Goal: Check status: Check status

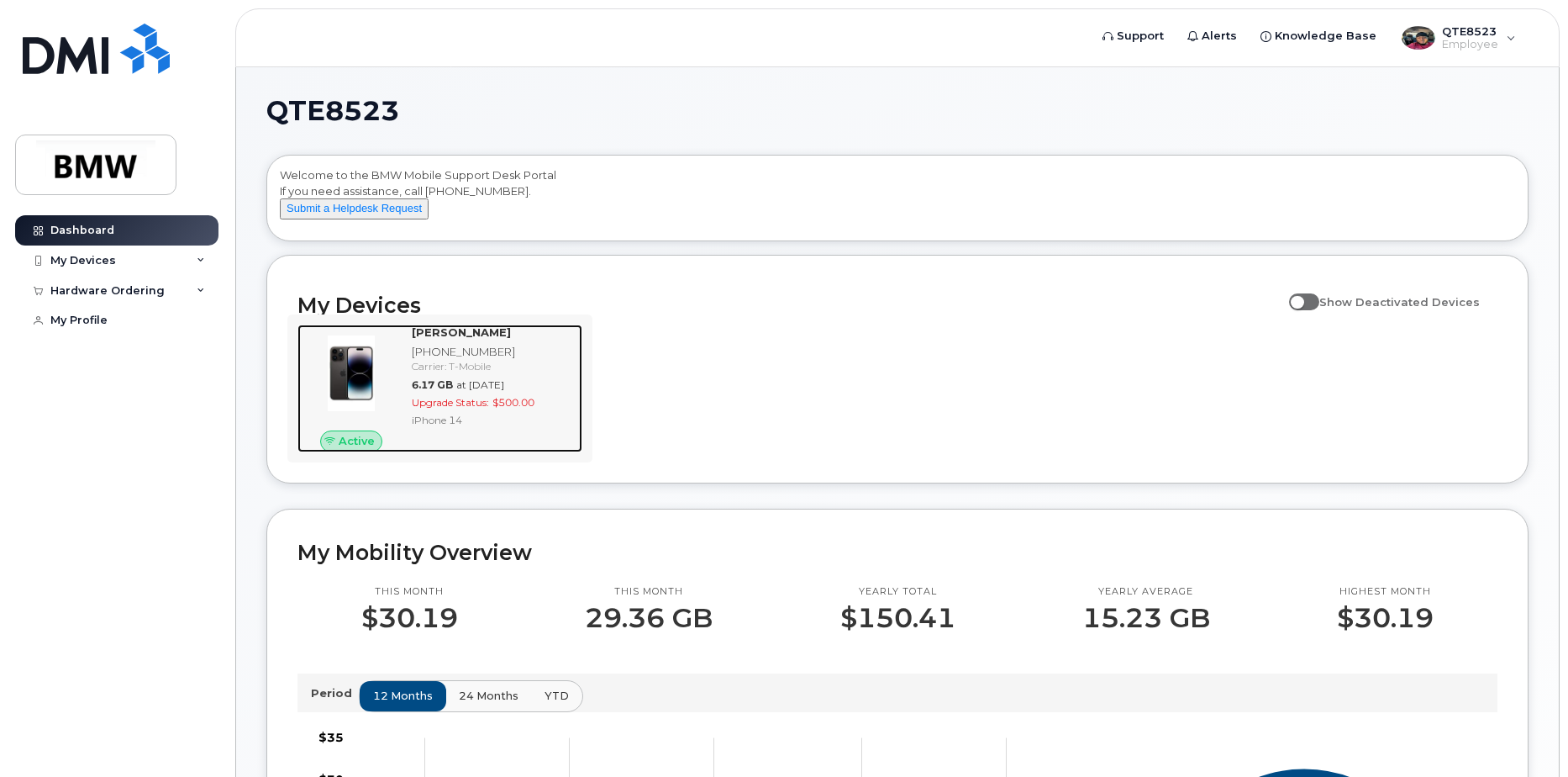
click at [458, 338] on strong "[PERSON_NAME]" at bounding box center [461, 332] width 99 height 13
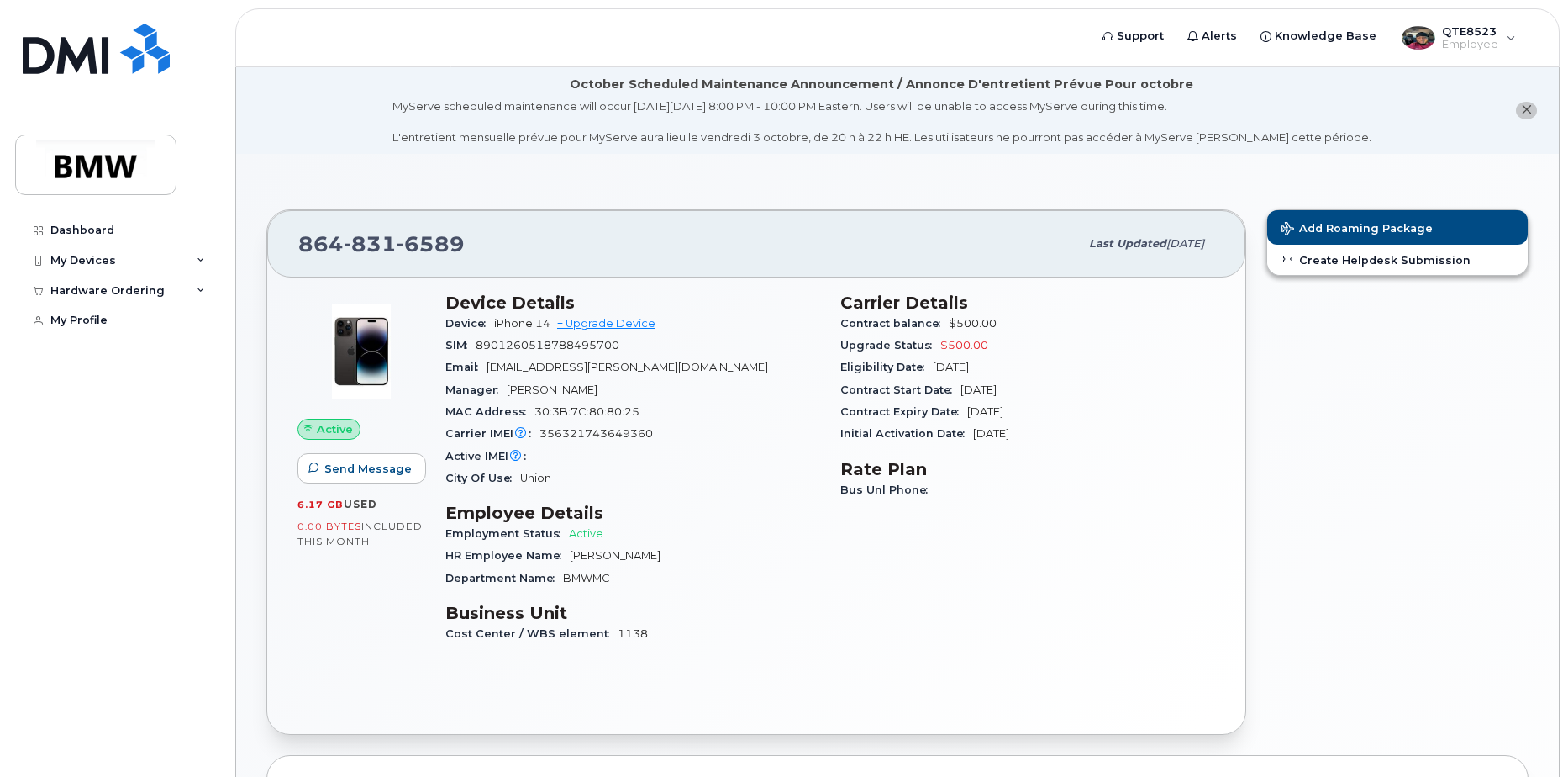
click at [1177, 528] on div "Carrier Details Contract balance $500.00 Upgrade Status $500.00 Eligibility Dat…" at bounding box center [1027, 475] width 395 height 386
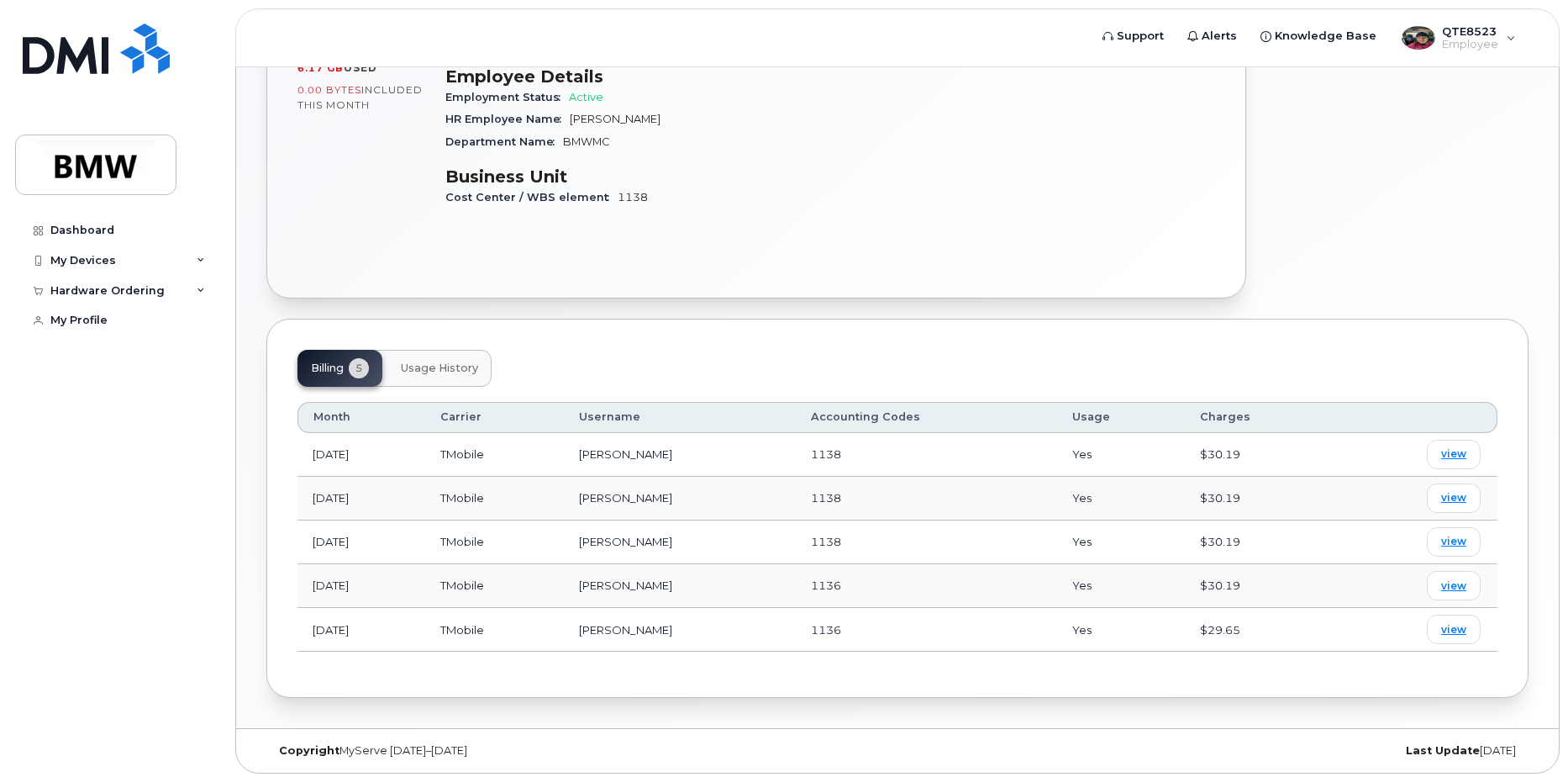
scroll to position [441, 0]
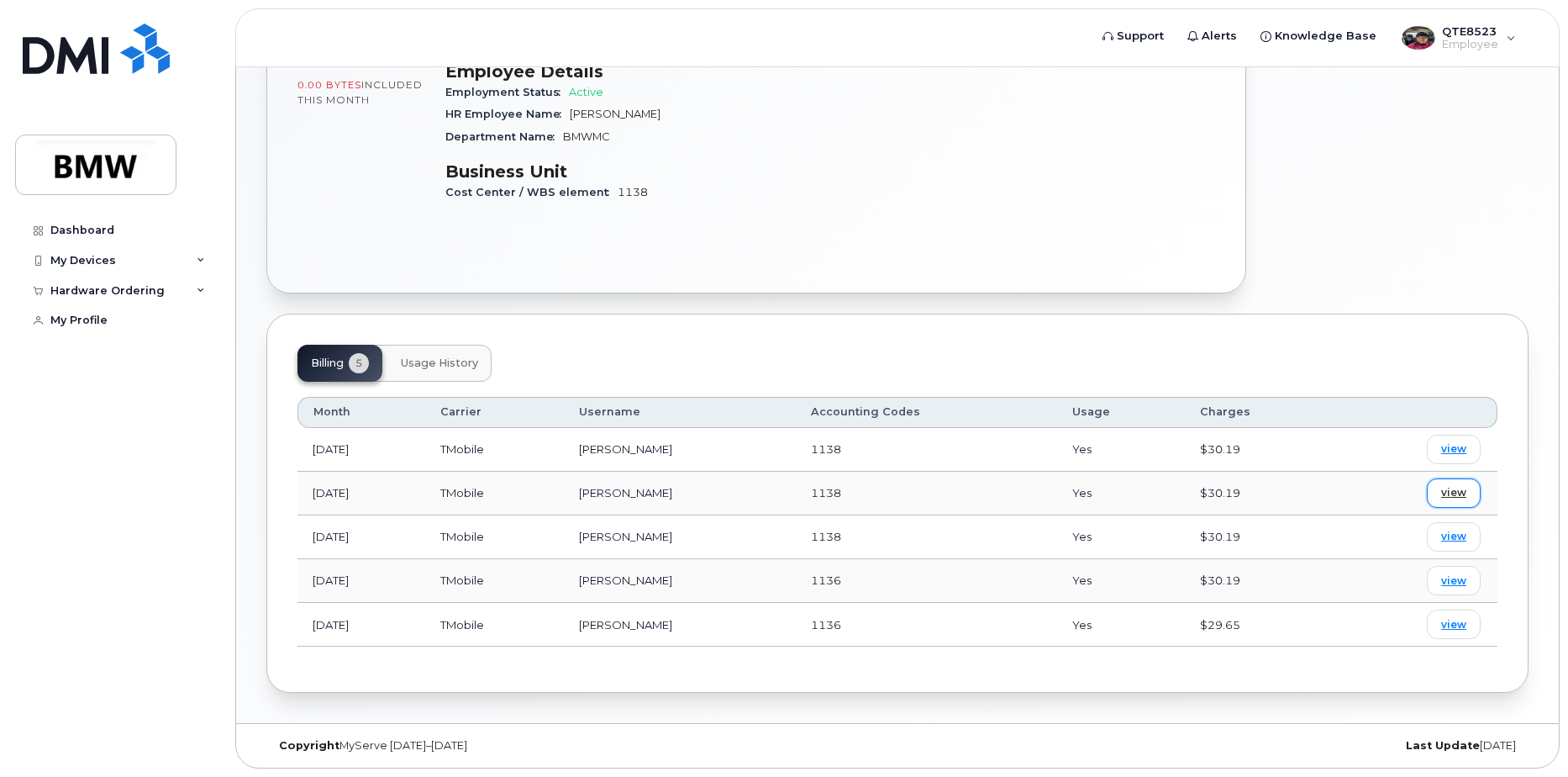
click at [1460, 497] on span "view" at bounding box center [1454, 492] width 25 height 15
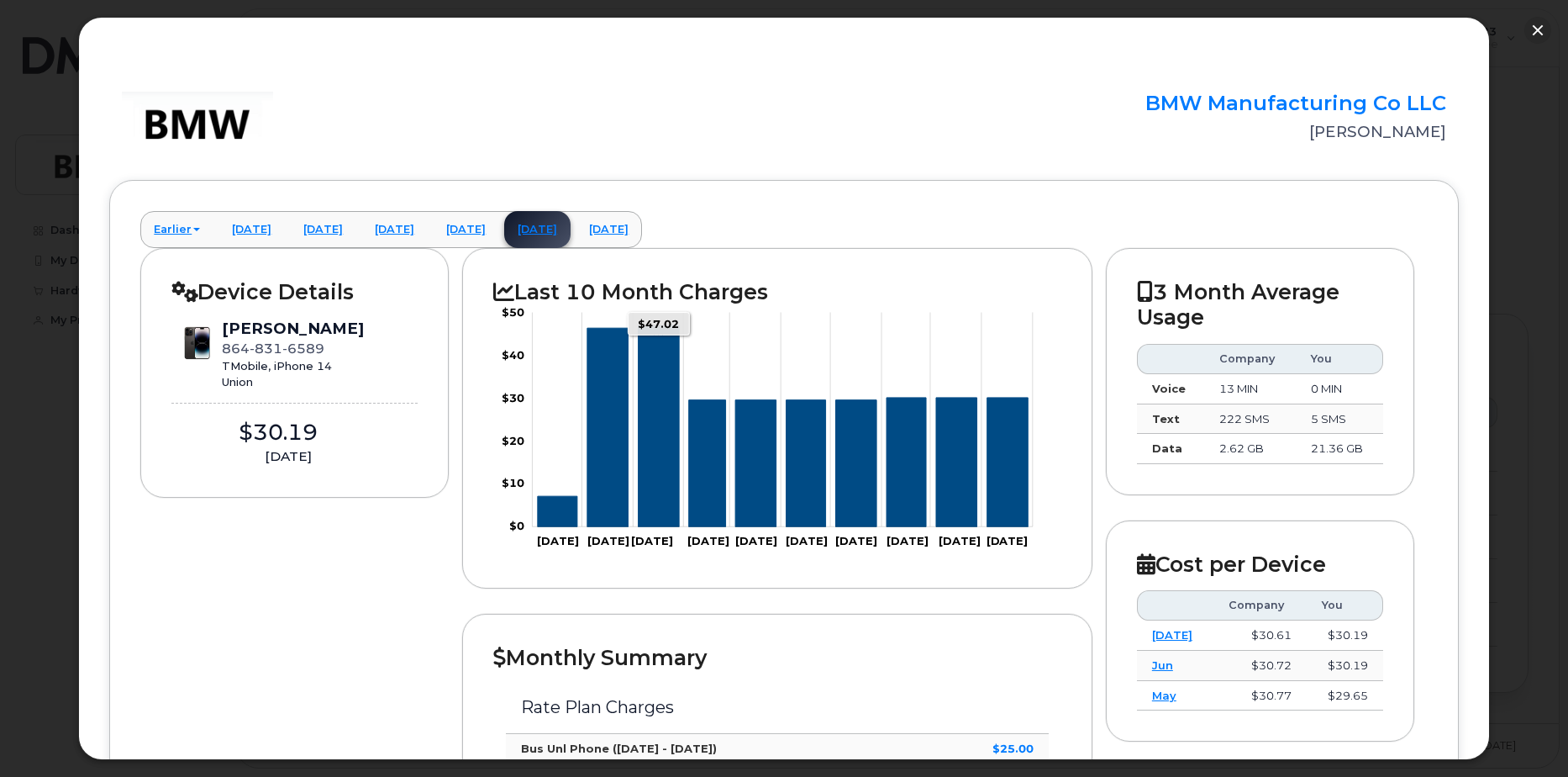
click at [650, 429] on icon "Series" at bounding box center [660, 426] width 41 height 202
click at [607, 491] on icon "Series" at bounding box center [608, 428] width 41 height 200
click at [596, 324] on rect "Chart" at bounding box center [784, 420] width 500 height 215
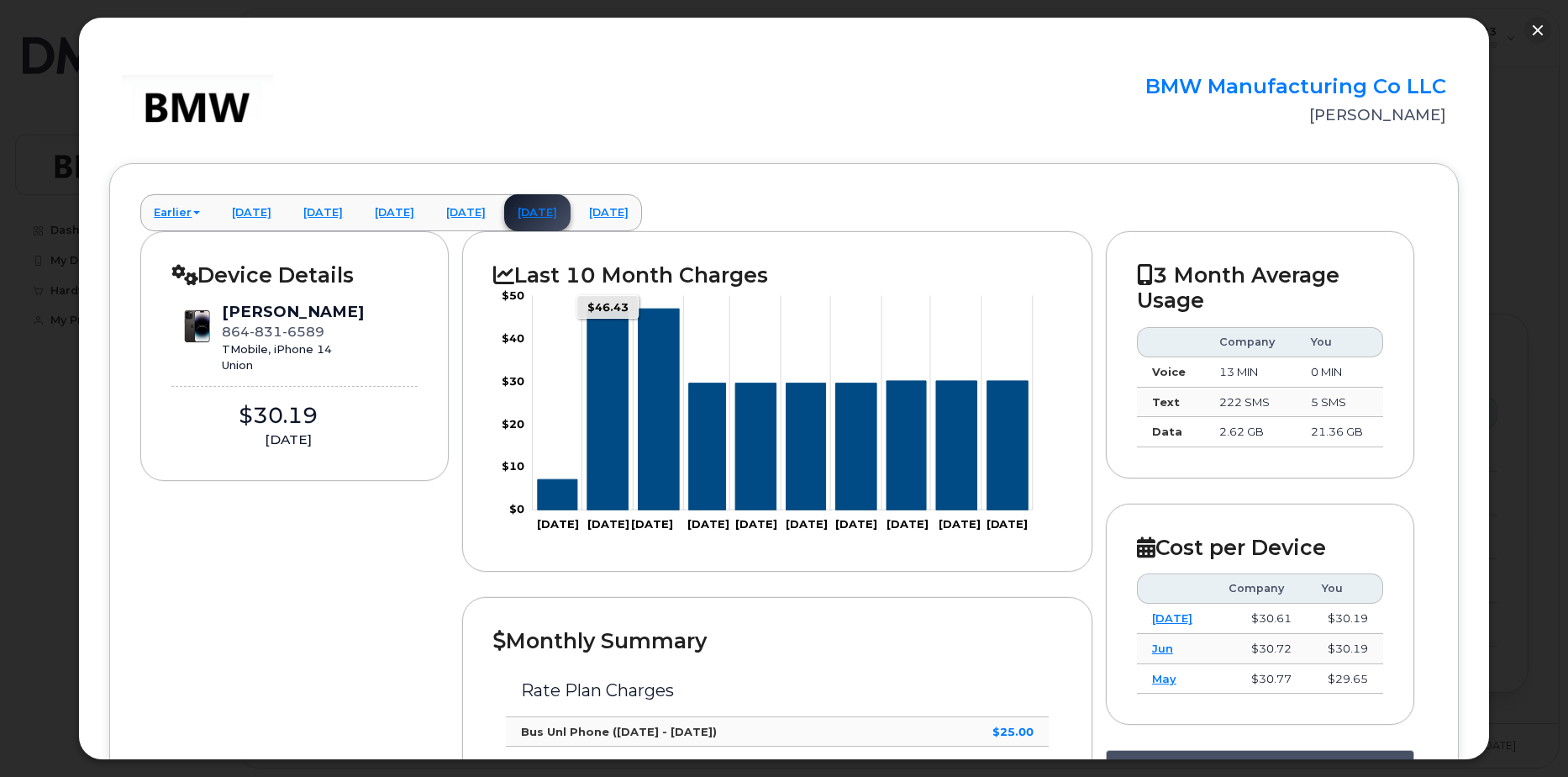
scroll to position [0, 0]
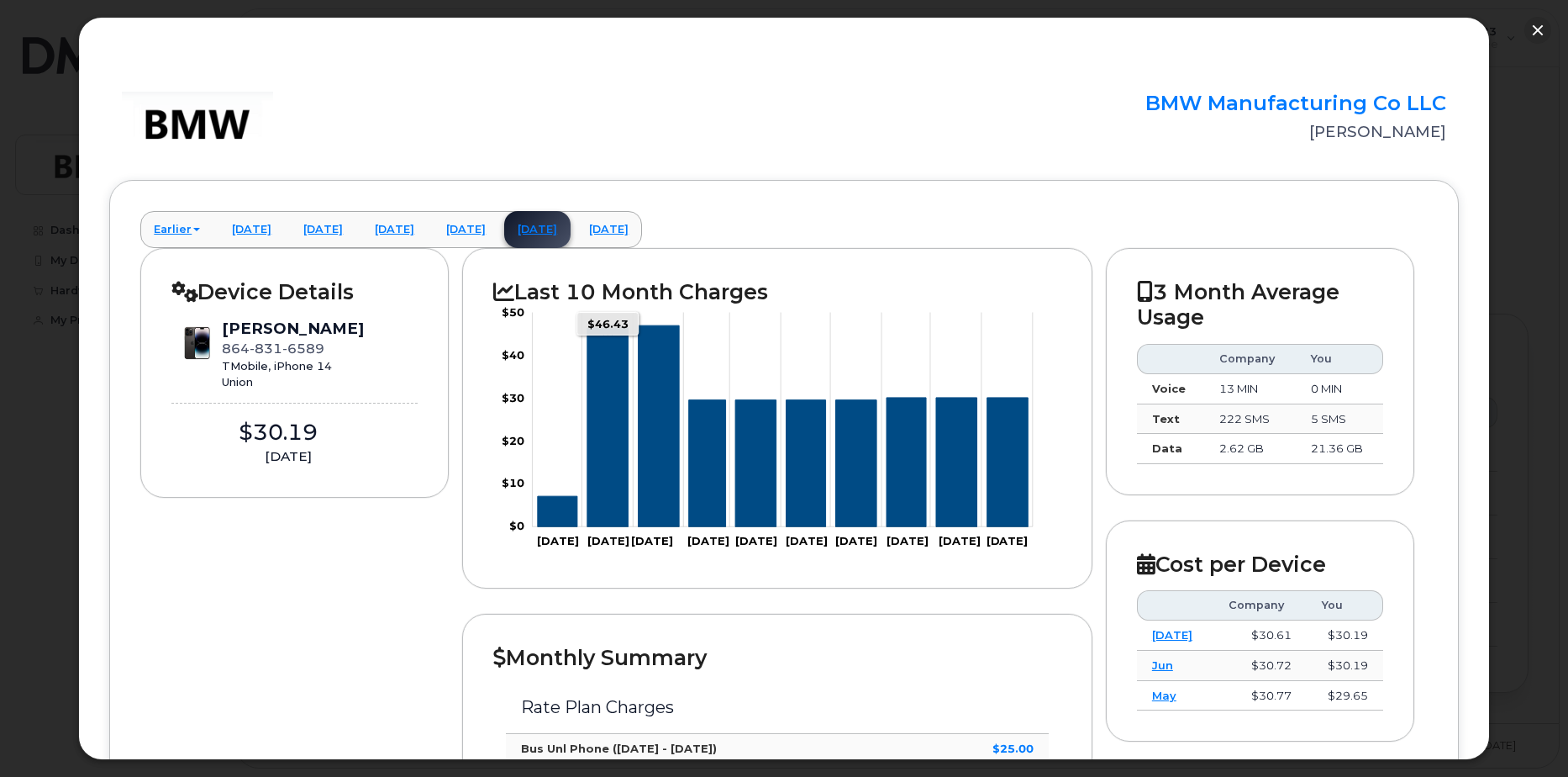
click at [613, 403] on icon "Series" at bounding box center [608, 428] width 41 height 200
click at [614, 403] on icon "Series" at bounding box center [608, 428] width 41 height 200
click at [188, 232] on link "Earlier" at bounding box center [177, 229] width 73 height 37
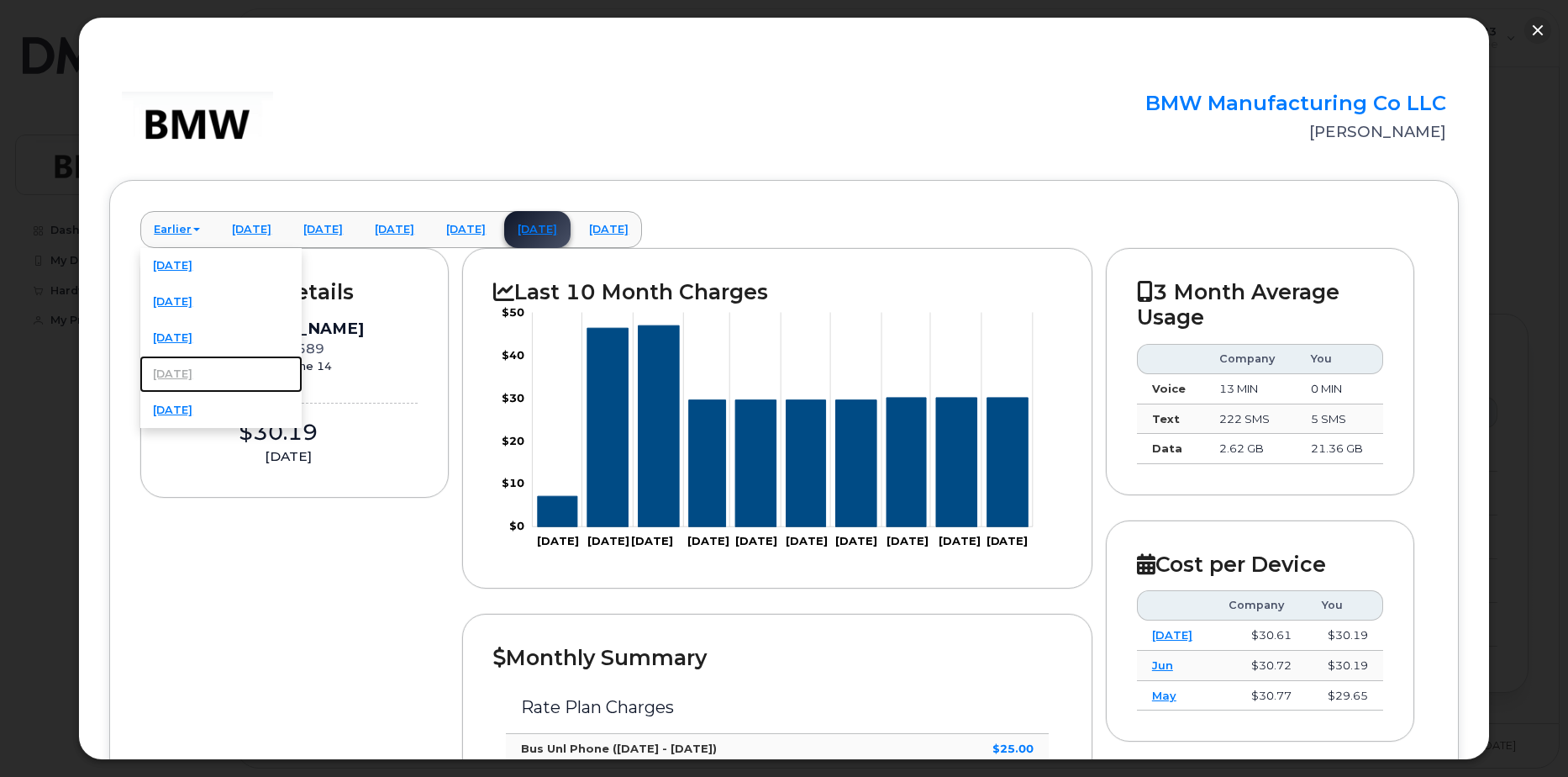
click at [215, 374] on link "December 2024" at bounding box center [221, 373] width 163 height 37
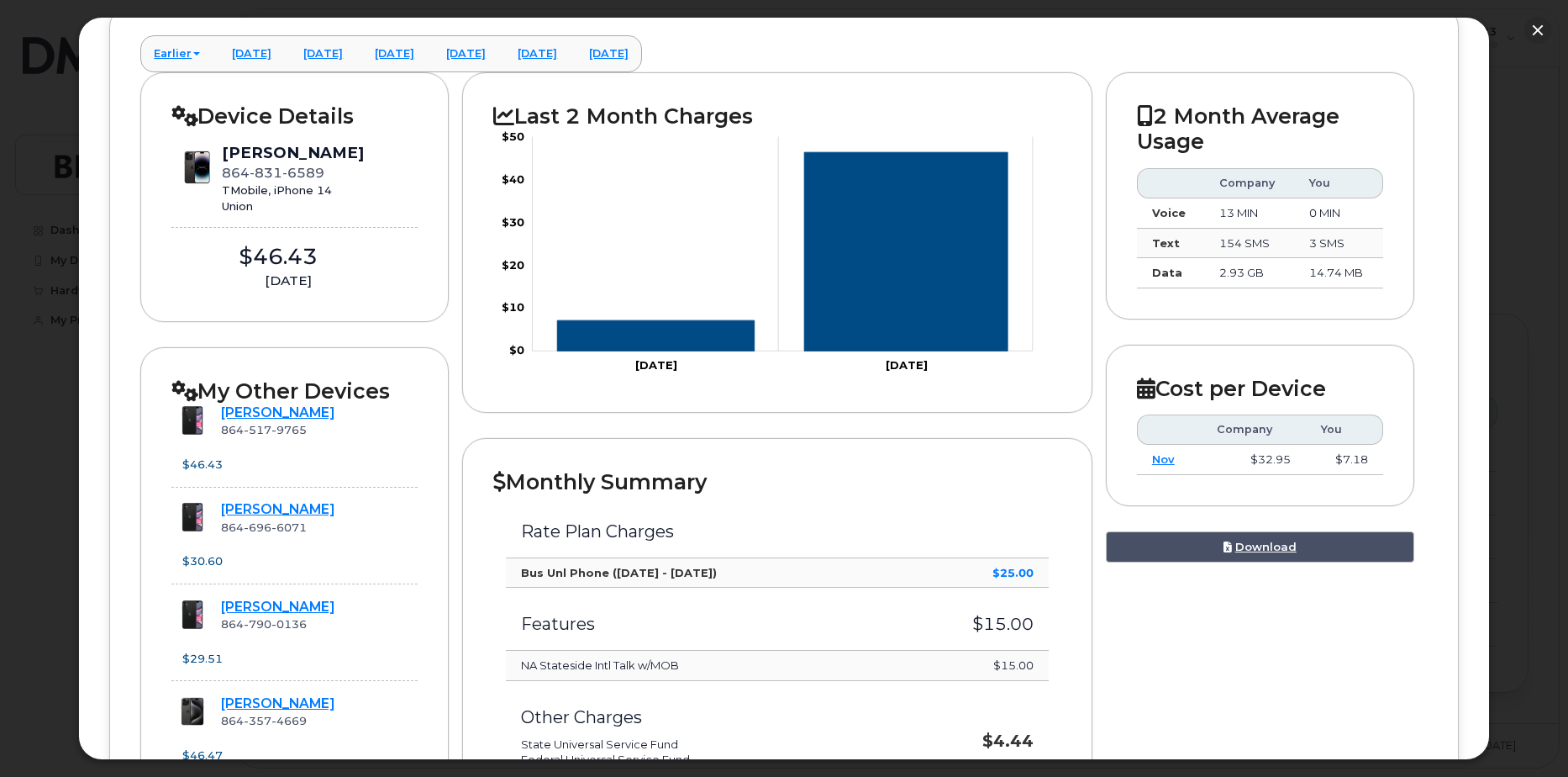
scroll to position [168, 0]
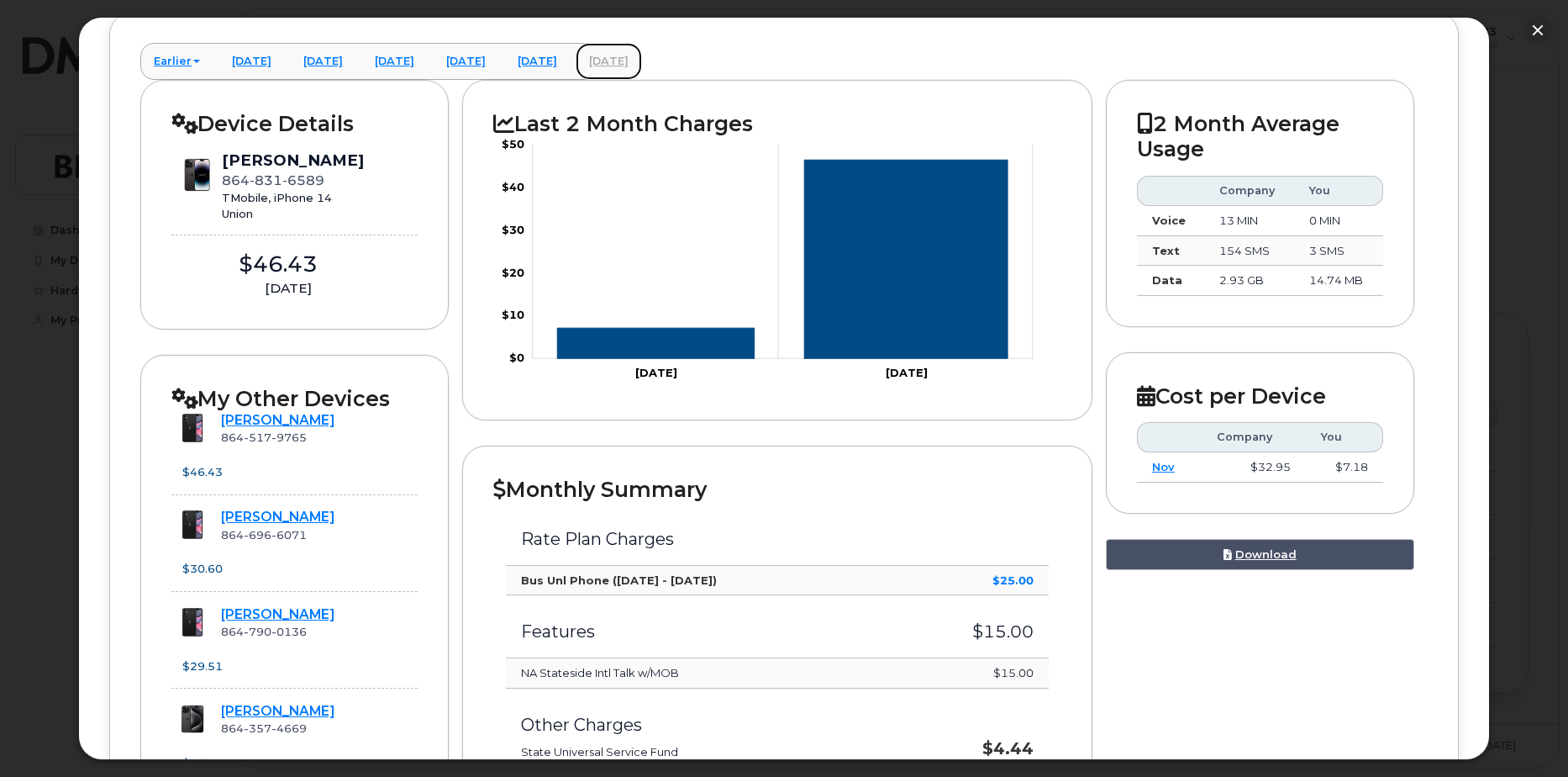
click at [642, 62] on link "September 2025" at bounding box center [608, 61] width 67 height 37
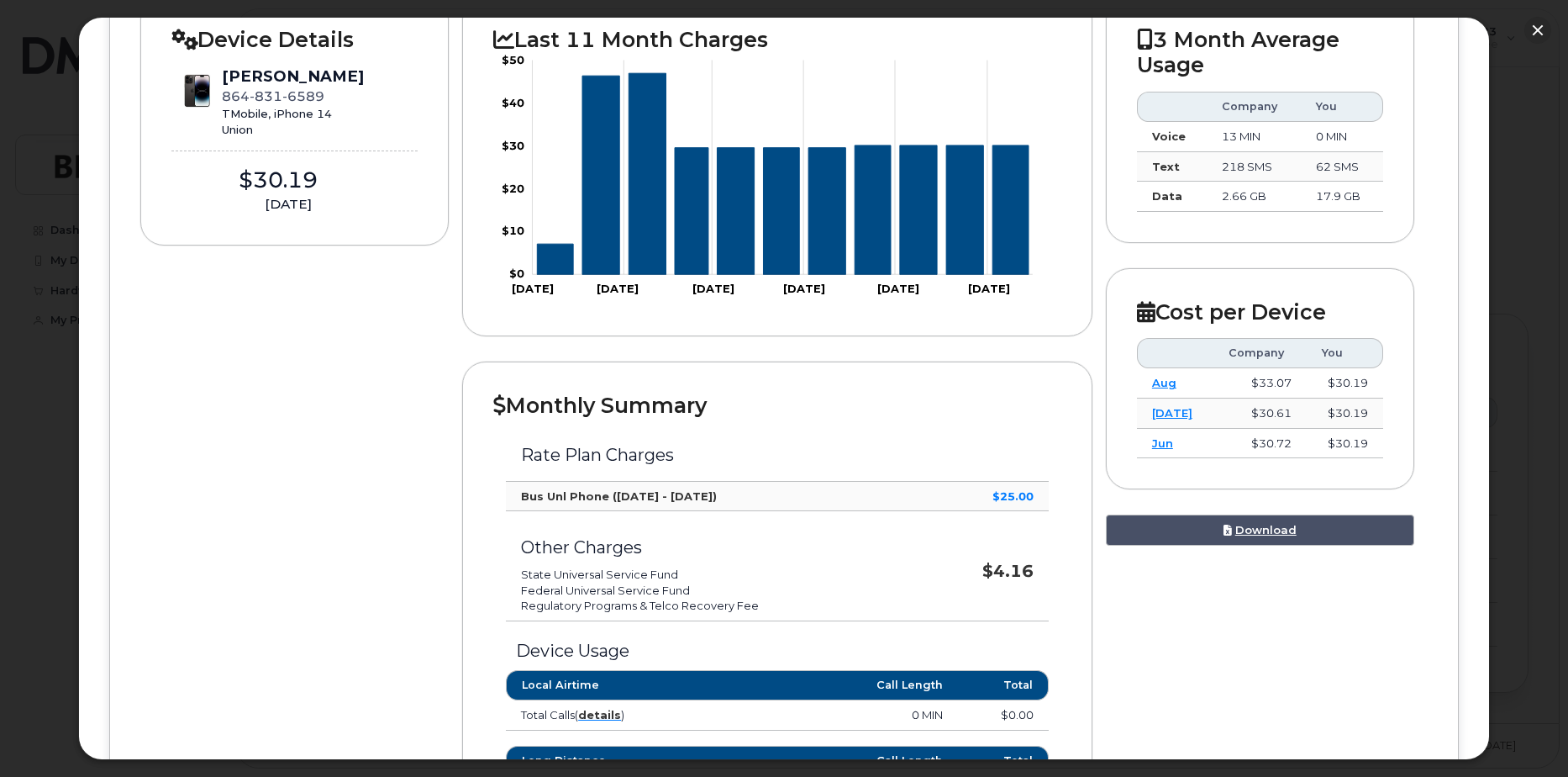
scroll to position [0, 0]
